Goal: Check status: Check status

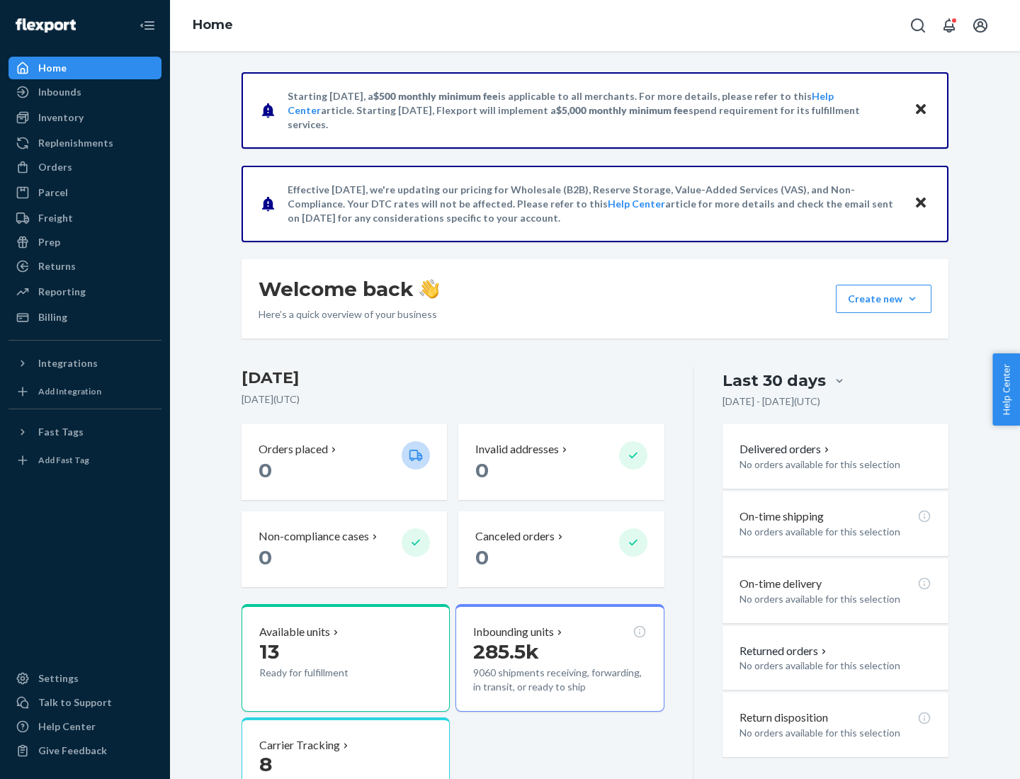
click at [912, 299] on button "Create new Create new inbound Create new order Create new product" at bounding box center [884, 299] width 96 height 28
click at [59, 92] on div "Inbounds" at bounding box center [59, 92] width 43 height 14
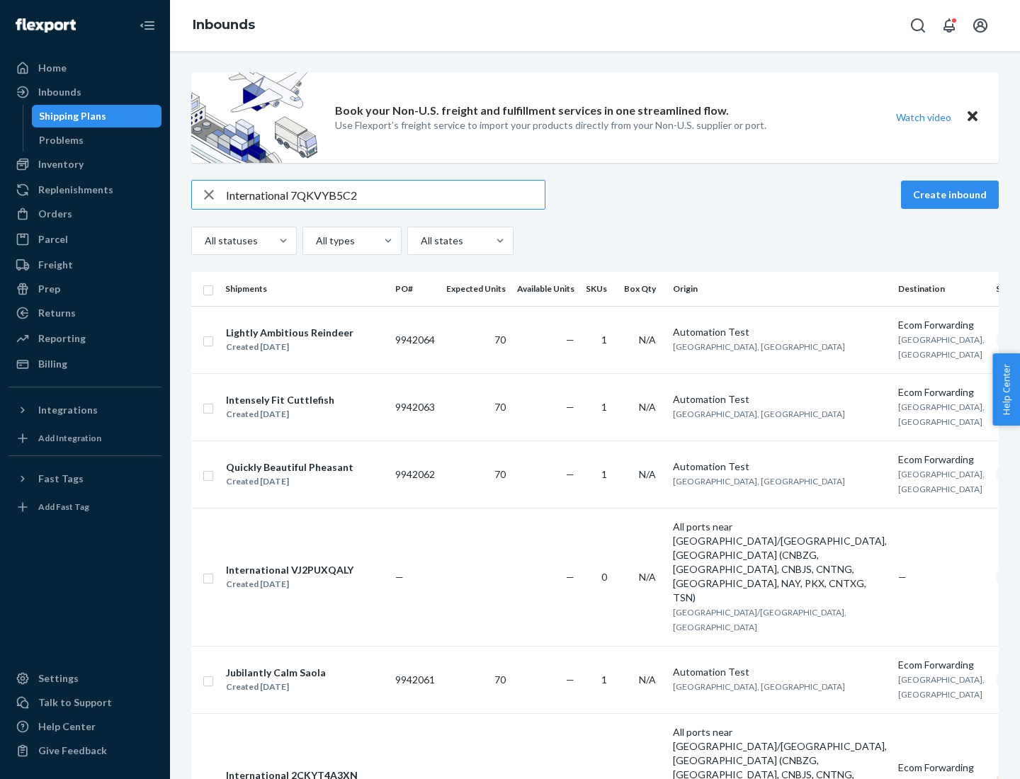
type input "International 7QKVYB5C29"
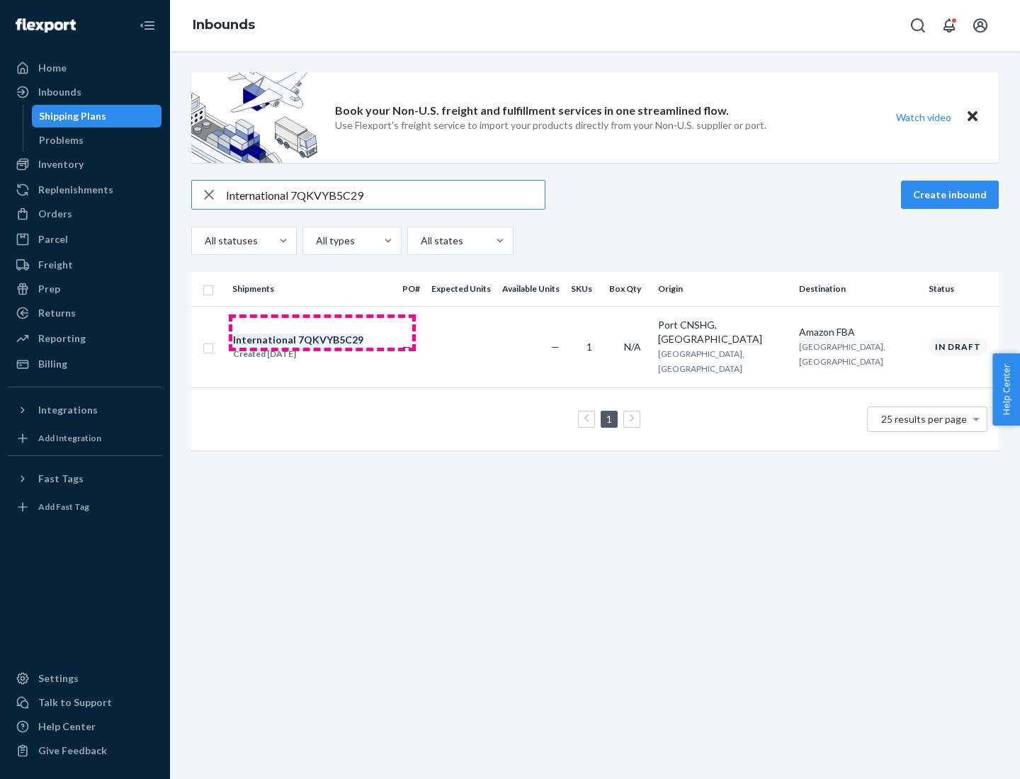
click at [322, 347] on div "Created [DATE]" at bounding box center [298, 354] width 130 height 14
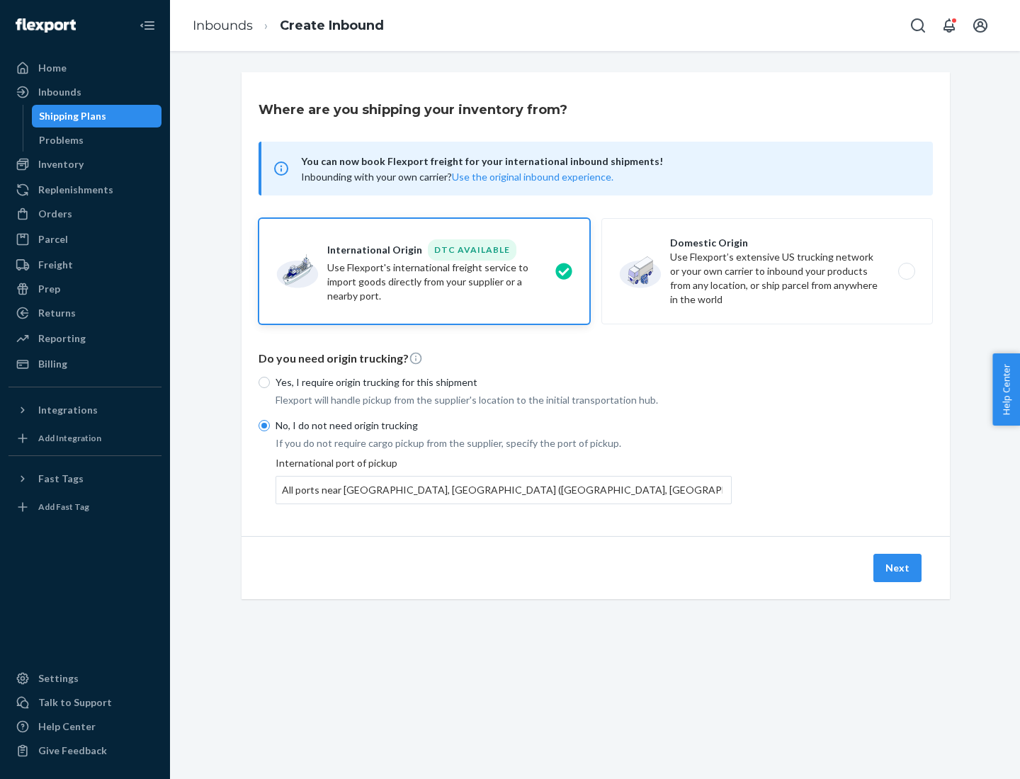
click at [898, 567] on button "Next" at bounding box center [897, 568] width 48 height 28
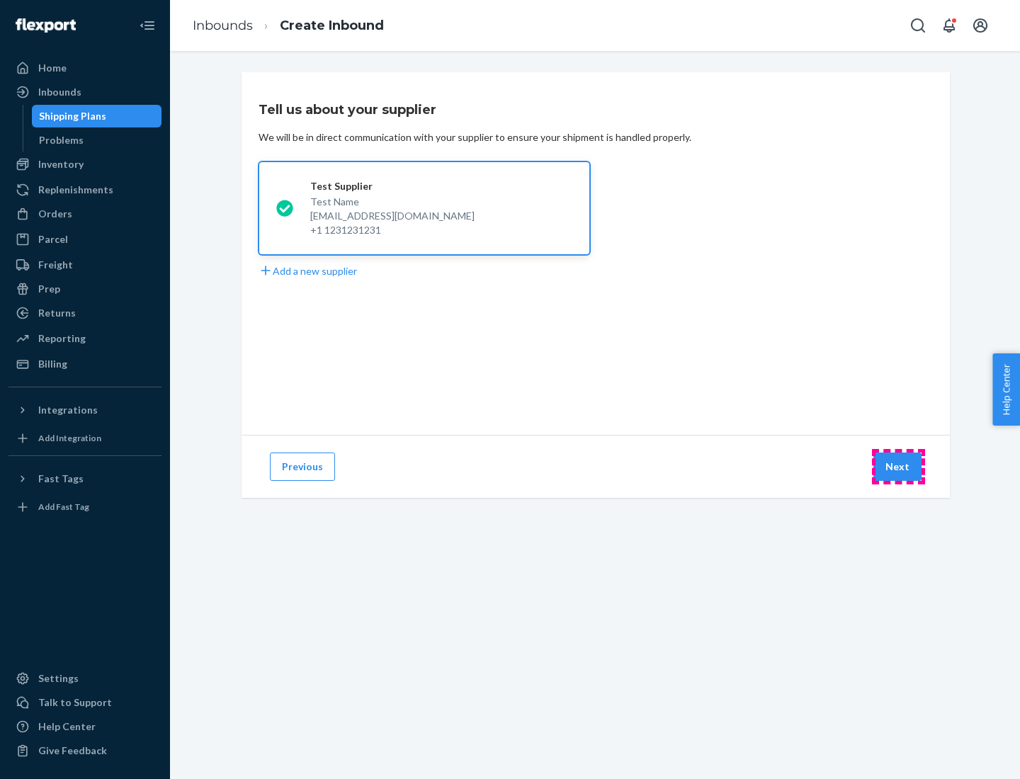
click at [898, 467] on button "Next" at bounding box center [897, 466] width 48 height 28
